Goal: Information Seeking & Learning: Get advice/opinions

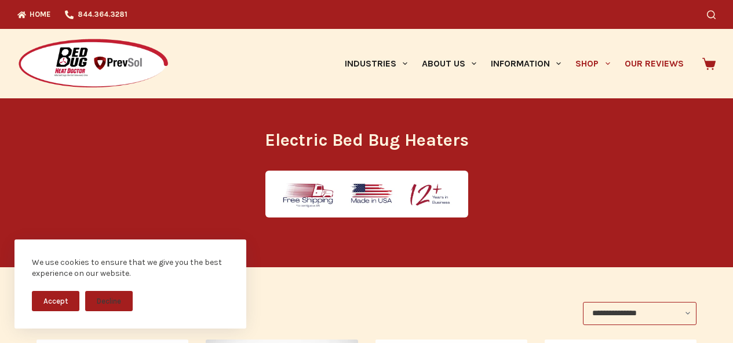
click at [630, 89] on link "Our Reviews" at bounding box center [654, 63] width 74 height 69
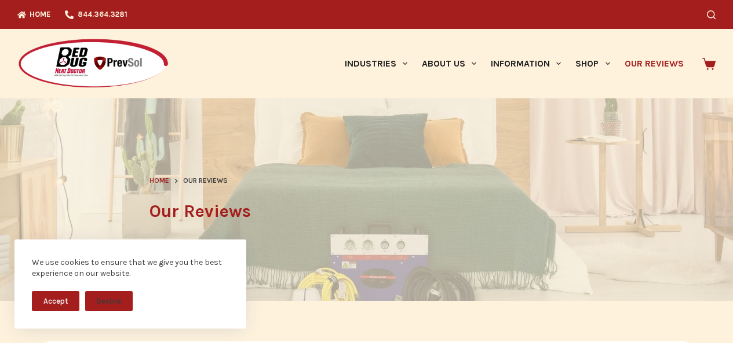
click at [18, 48] on img at bounding box center [93, 64] width 152 height 52
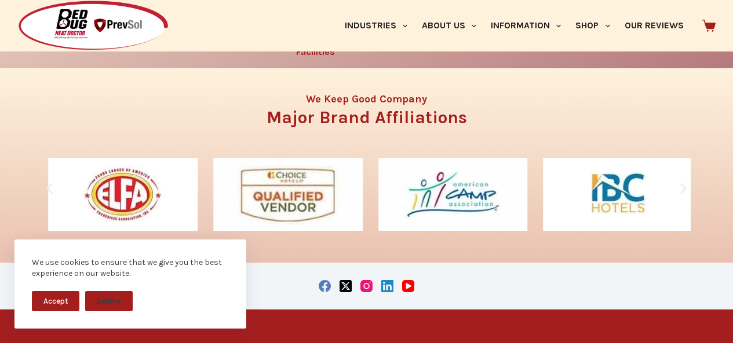
scroll to position [1712, 0]
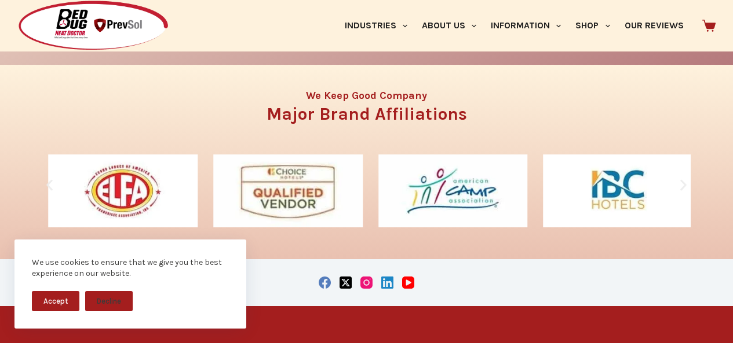
click at [410, 45] on link "Military" at bounding box center [425, 39] width 32 height 11
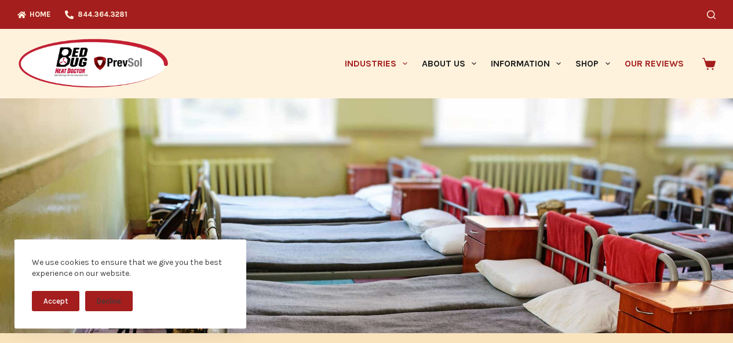
click at [629, 59] on link "Our Reviews" at bounding box center [654, 63] width 74 height 69
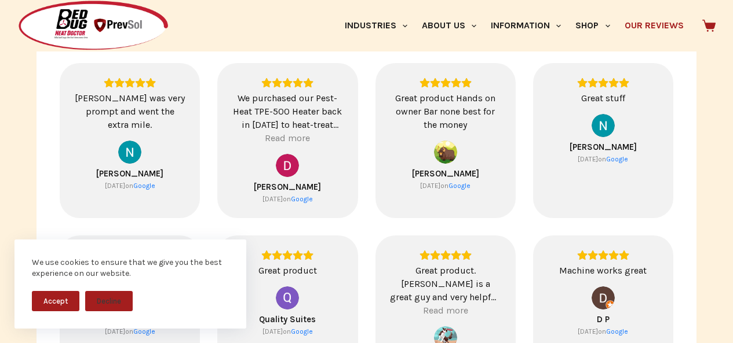
scroll to position [410, 0]
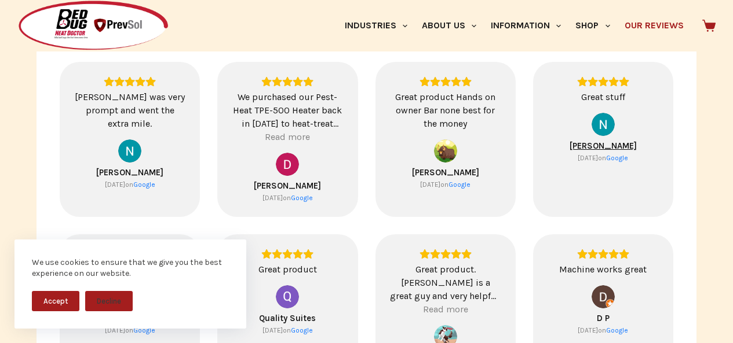
click at [587, 142] on span "[PERSON_NAME]" at bounding box center [602, 146] width 67 height 10
